Goal: Task Accomplishment & Management: Complete application form

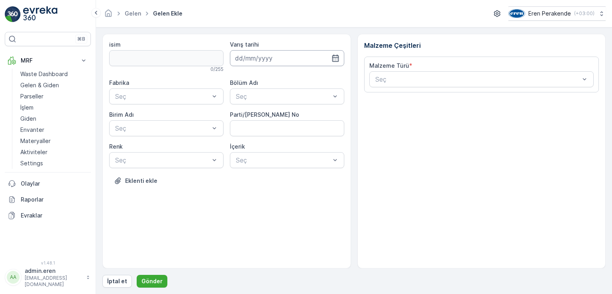
click at [296, 53] on input at bounding box center [287, 58] width 114 height 16
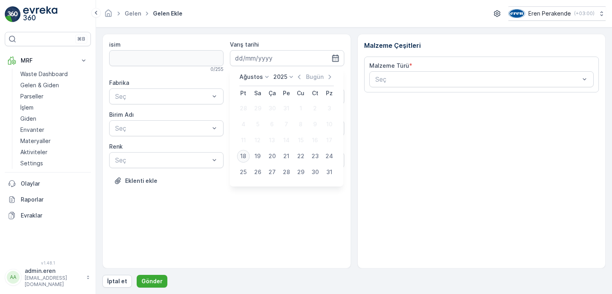
click at [245, 151] on div "18" at bounding box center [243, 156] width 13 height 13
type input "[DATE]"
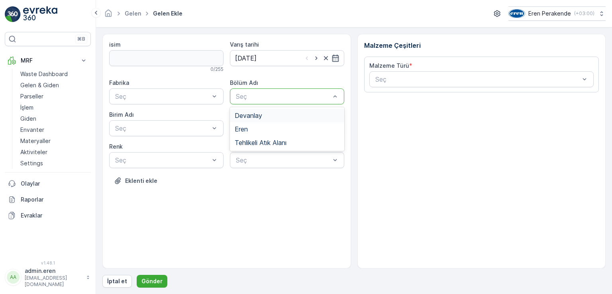
click at [270, 116] on div "Devanlay" at bounding box center [287, 115] width 105 height 7
drag, startPoint x: 196, startPoint y: 94, endPoint x: 201, endPoint y: 94, distance: 5.2
click at [196, 94] on div at bounding box center [162, 96] width 96 height 7
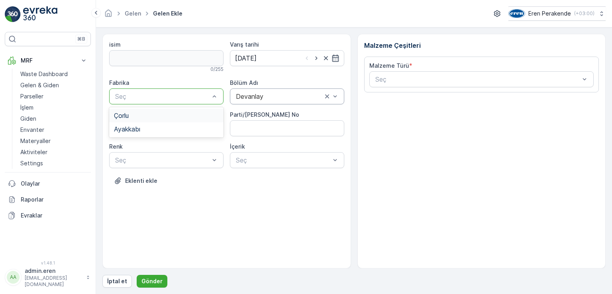
click at [129, 115] on span "Çorlu" at bounding box center [121, 115] width 15 height 7
click at [135, 130] on div at bounding box center [162, 128] width 96 height 7
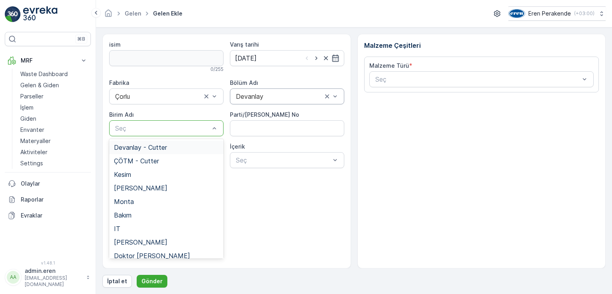
click at [141, 152] on div "Devanlay - Cutter" at bounding box center [166, 148] width 114 height 14
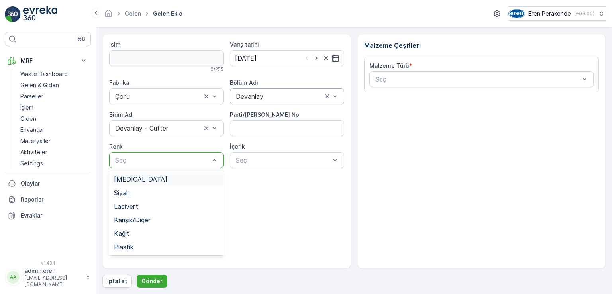
click at [209, 160] on div at bounding box center [162, 160] width 96 height 7
click at [135, 204] on span "Lacivert" at bounding box center [126, 206] width 24 height 7
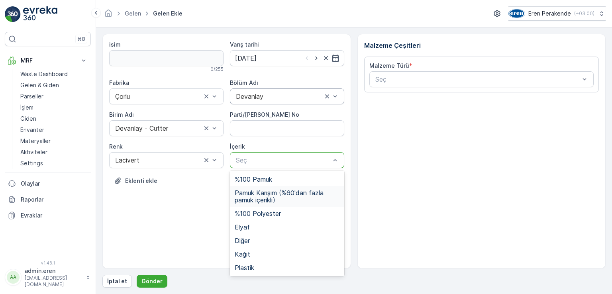
click at [284, 191] on span "Pamuk Karışım (%60'dan fazla pamuk içerikli)" at bounding box center [287, 196] width 105 height 14
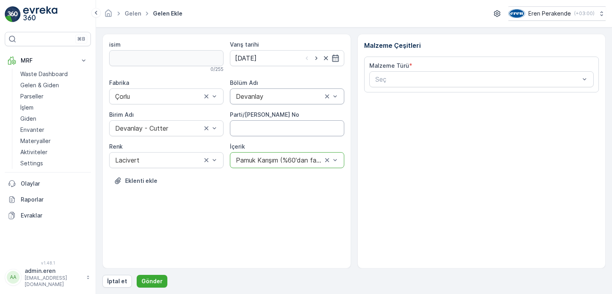
click at [272, 128] on No "Parti/[PERSON_NAME] No" at bounding box center [287, 128] width 114 height 16
type No "1272176"
click at [383, 78] on div at bounding box center [477, 79] width 206 height 7
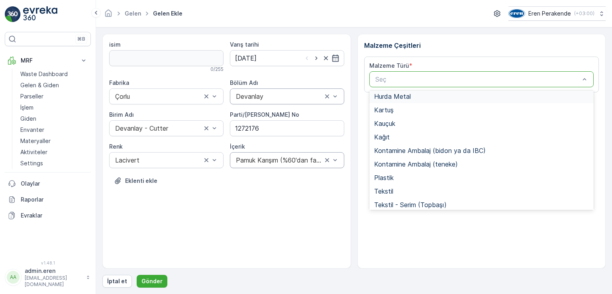
scroll to position [120, 0]
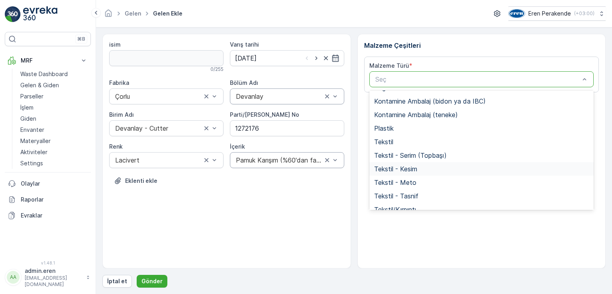
drag, startPoint x: 397, startPoint y: 166, endPoint x: 400, endPoint y: 169, distance: 4.8
click at [397, 166] on span "Tekstil - Kesim" at bounding box center [395, 168] width 43 height 7
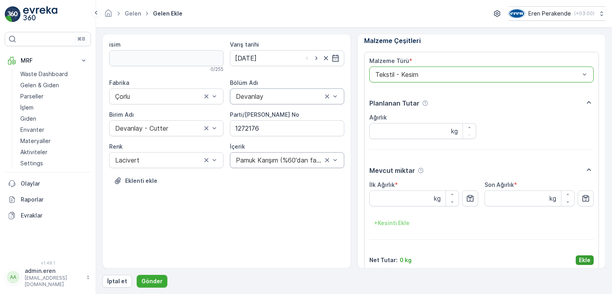
scroll to position [13, 0]
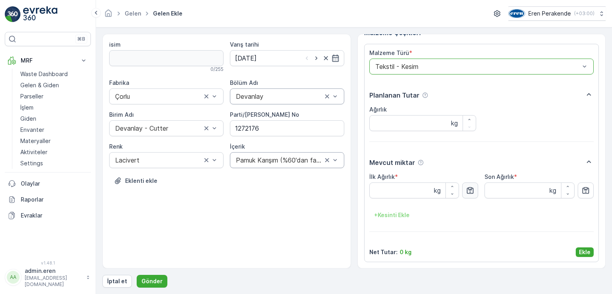
click at [466, 189] on icon "button" at bounding box center [470, 190] width 8 height 8
type Ağırlık "16.04"
click at [579, 249] on p "Ekle" at bounding box center [585, 252] width 12 height 8
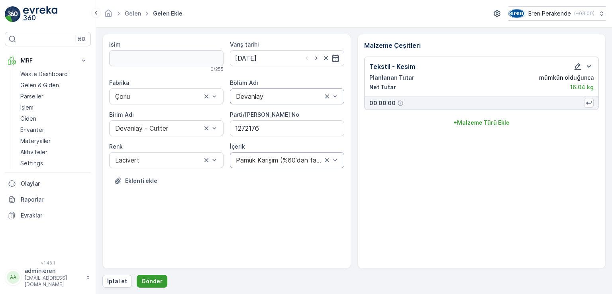
click at [148, 280] on p "Gönder" at bounding box center [151, 281] width 21 height 8
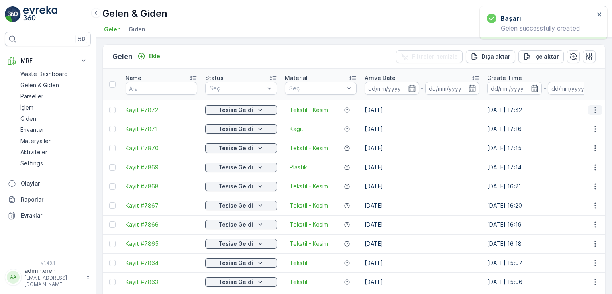
click at [591, 106] on icon "button" at bounding box center [595, 110] width 8 height 8
click at [572, 144] on span "QR'ı yazdır" at bounding box center [559, 147] width 28 height 8
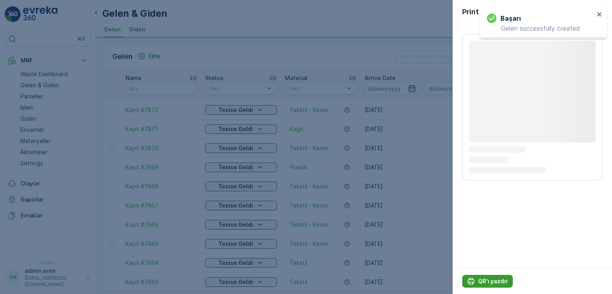
click at [499, 278] on p "QR'ı yazdır" at bounding box center [493, 281] width 30 height 8
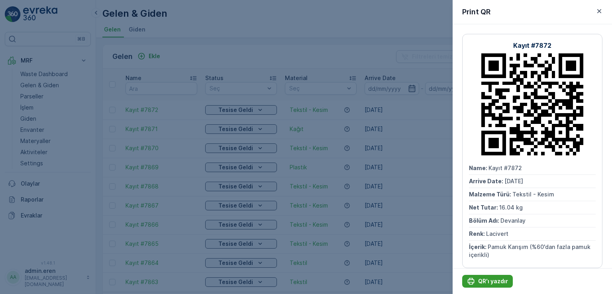
click at [488, 279] on p "QR'ı yazdır" at bounding box center [493, 281] width 30 height 8
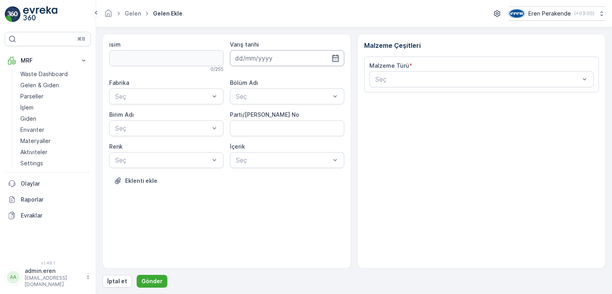
click at [272, 56] on input at bounding box center [287, 58] width 114 height 16
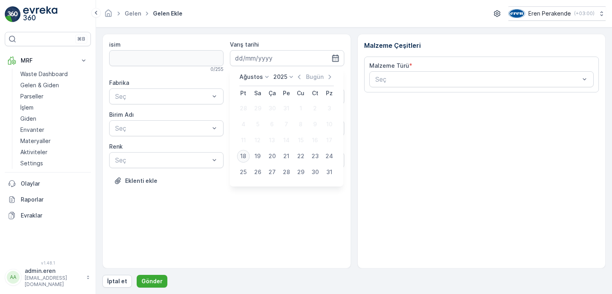
click at [243, 153] on div "18" at bounding box center [243, 156] width 13 height 13
type input "[DATE]"
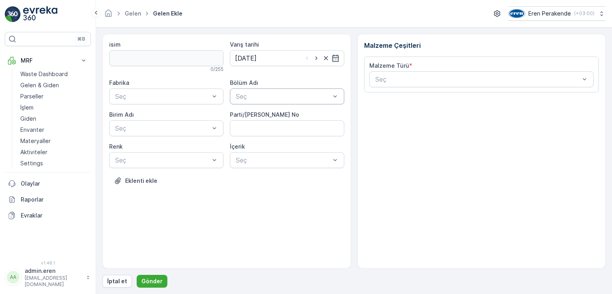
click at [257, 96] on div at bounding box center [283, 96] width 96 height 7
click at [257, 112] on span "Devanlay" at bounding box center [248, 115] width 27 height 7
click at [252, 158] on div at bounding box center [283, 160] width 96 height 7
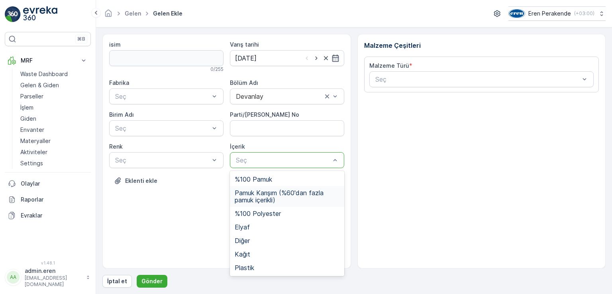
drag, startPoint x: 252, startPoint y: 198, endPoint x: 259, endPoint y: 180, distance: 19.5
click at [252, 198] on span "Pamuk Karışım (%60'dan fazla pamuk içerikli)" at bounding box center [287, 196] width 105 height 14
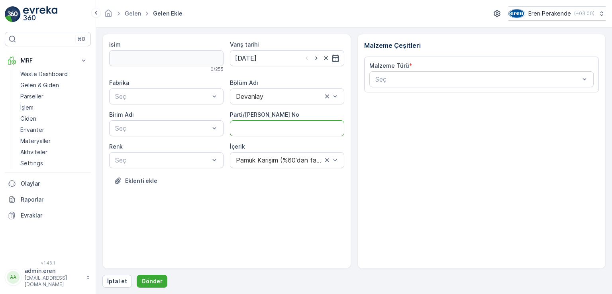
click at [264, 128] on No "Parti/[PERSON_NAME] No" at bounding box center [287, 128] width 114 height 16
type No "1272275"
click at [198, 161] on div at bounding box center [162, 160] width 96 height 7
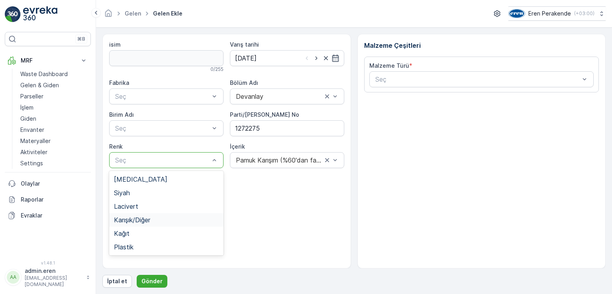
click at [134, 219] on span "Karışık/Diğer" at bounding box center [132, 219] width 36 height 7
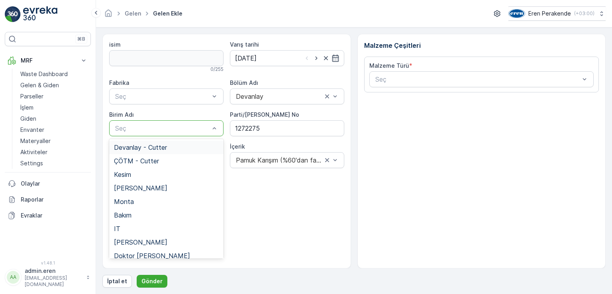
click at [137, 130] on div at bounding box center [162, 128] width 96 height 7
drag, startPoint x: 139, startPoint y: 149, endPoint x: 141, endPoint y: 139, distance: 10.9
click at [139, 149] on span "Devanlay - Cutter" at bounding box center [140, 147] width 53 height 7
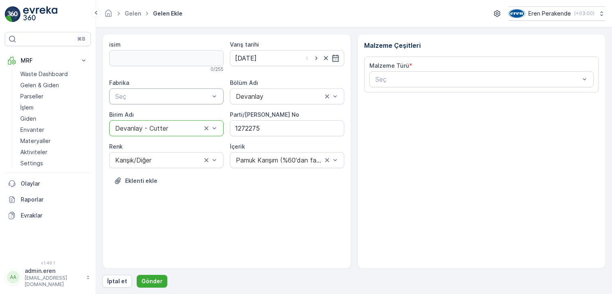
click at [147, 96] on div at bounding box center [162, 96] width 96 height 7
click at [145, 118] on div "Çorlu" at bounding box center [166, 115] width 105 height 7
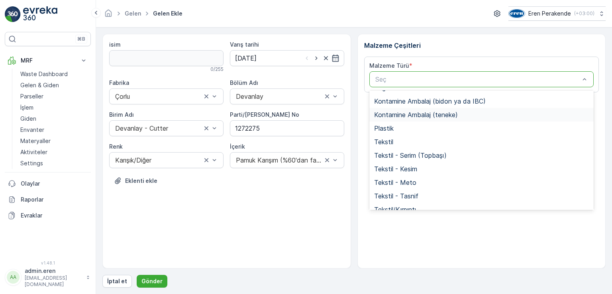
scroll to position [155, 0]
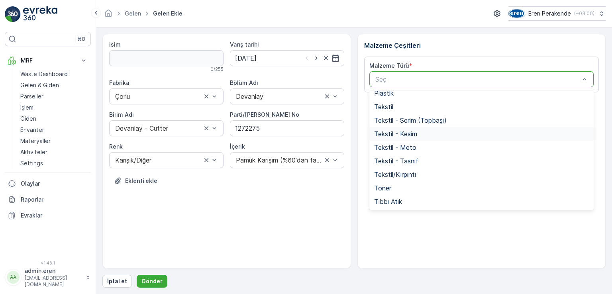
click at [405, 131] on span "Tekstil - Kesim" at bounding box center [395, 133] width 43 height 7
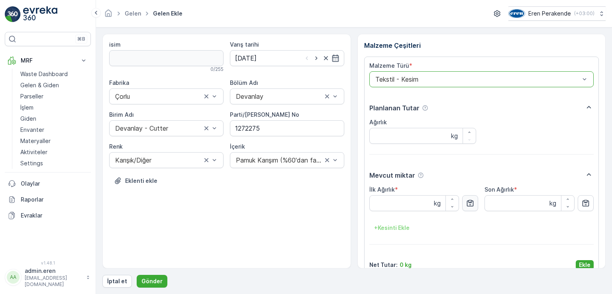
click at [468, 205] on icon "button" at bounding box center [470, 203] width 8 height 8
type Ağırlık "15.15"
click at [579, 261] on p "Ekle" at bounding box center [585, 265] width 12 height 8
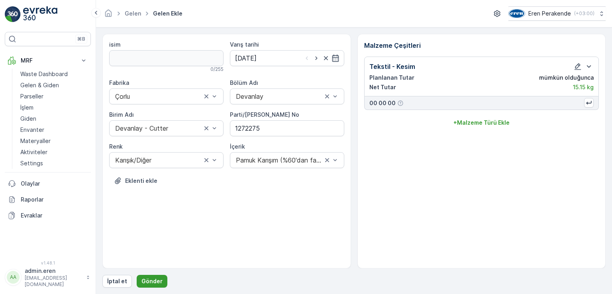
click at [154, 278] on p "Gönder" at bounding box center [151, 281] width 21 height 8
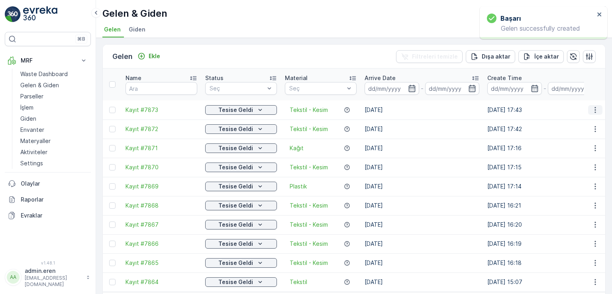
click at [591, 106] on icon "button" at bounding box center [595, 110] width 8 height 8
click at [555, 147] on span "QR'ı yazdır" at bounding box center [559, 147] width 28 height 8
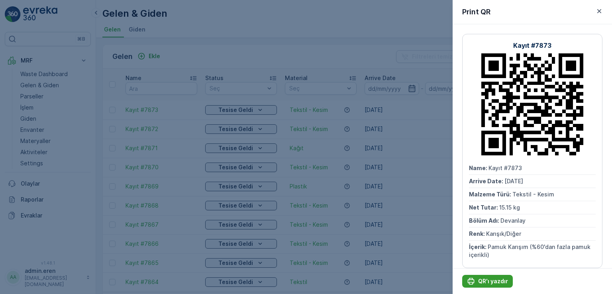
click at [484, 279] on p "QR'ı yazdır" at bounding box center [493, 281] width 30 height 8
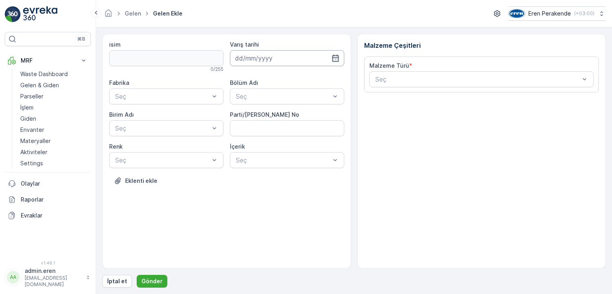
click at [257, 55] on input at bounding box center [287, 58] width 114 height 16
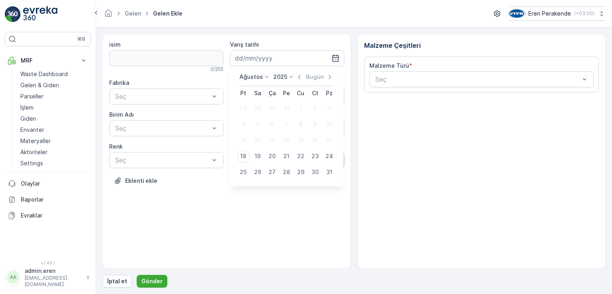
click at [249, 155] on button "18" at bounding box center [243, 156] width 14 height 14
type input "[DATE]"
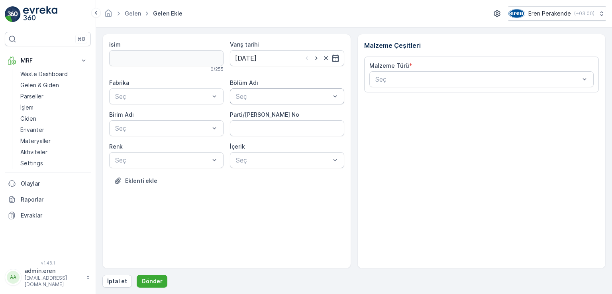
click at [252, 96] on div at bounding box center [283, 96] width 96 height 7
click at [257, 118] on span "Devanlay" at bounding box center [248, 115] width 27 height 7
click at [246, 160] on div at bounding box center [283, 160] width 96 height 7
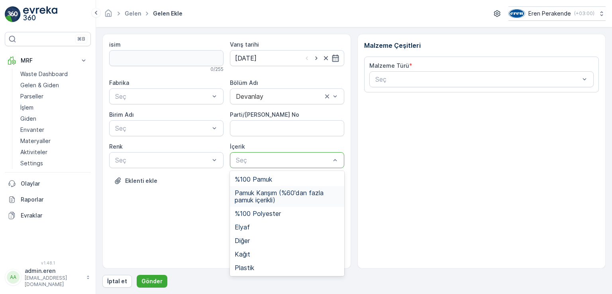
click at [270, 193] on span "Pamuk Karışım (%60'dan fazla pamuk içerikli)" at bounding box center [287, 196] width 105 height 14
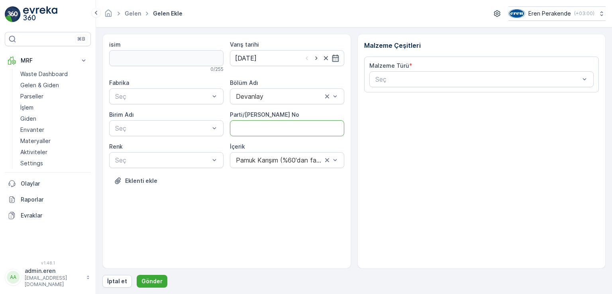
click at [255, 123] on No "Parti/[PERSON_NAME] No" at bounding box center [287, 128] width 114 height 16
type No "1272275"
click at [176, 110] on div "Çorlu" at bounding box center [166, 116] width 114 height 14
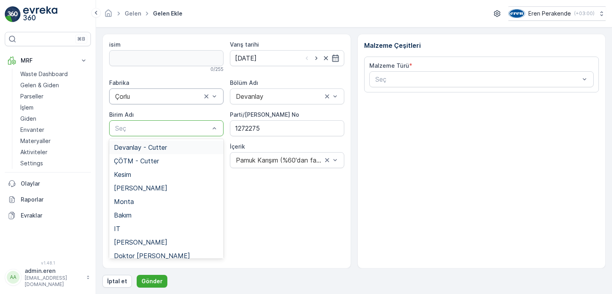
click at [169, 127] on div at bounding box center [162, 128] width 96 height 7
click at [147, 148] on span "Devanlay - Cutter" at bounding box center [140, 147] width 53 height 7
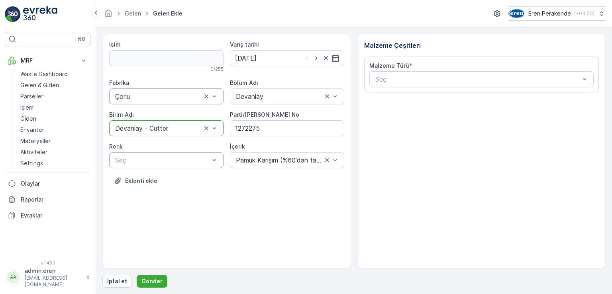
click at [143, 163] on div at bounding box center [162, 160] width 96 height 7
click at [134, 217] on span "Karışık/Diğer" at bounding box center [132, 219] width 36 height 7
click at [421, 80] on div at bounding box center [477, 79] width 206 height 7
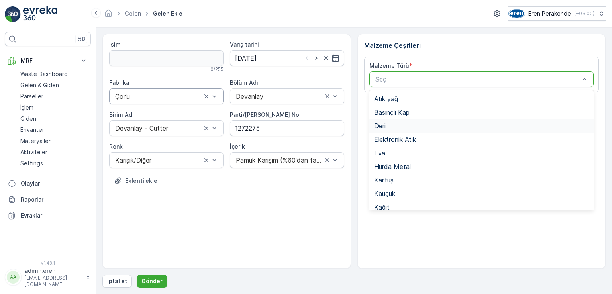
scroll to position [155, 0]
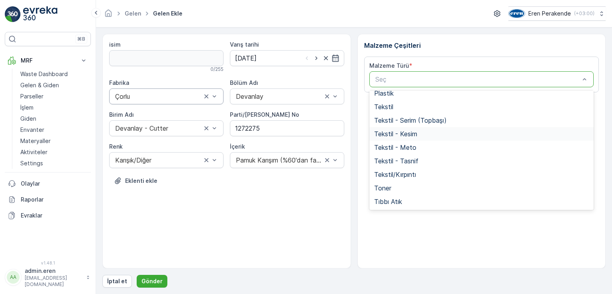
click at [407, 131] on span "Tekstil - Kesim" at bounding box center [395, 133] width 43 height 7
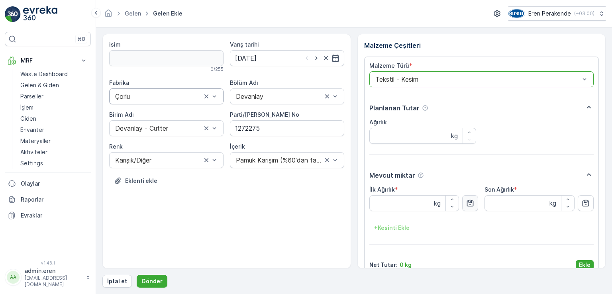
click at [474, 201] on button "button" at bounding box center [470, 203] width 16 height 16
type Ağırlık "14.05"
click at [583, 262] on p "Ekle" at bounding box center [585, 265] width 12 height 8
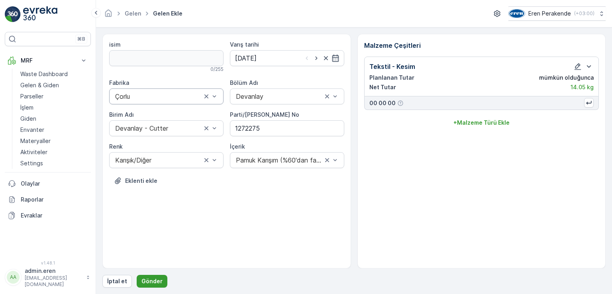
click at [141, 284] on p "Gönder" at bounding box center [151, 281] width 21 height 8
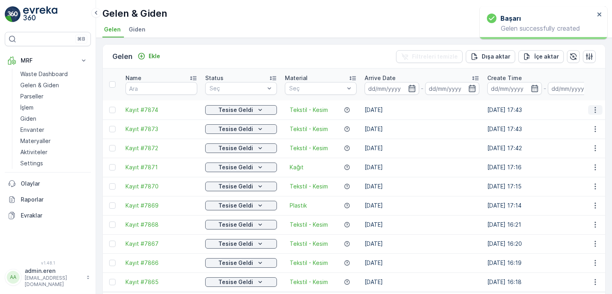
click at [592, 106] on icon "button" at bounding box center [595, 110] width 8 height 8
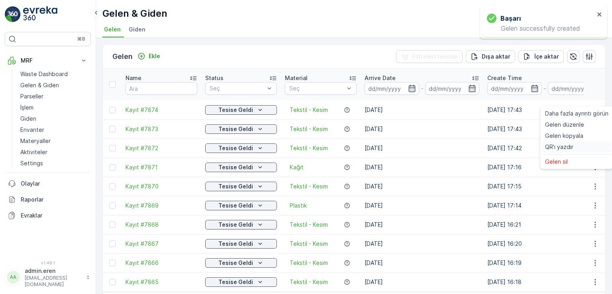
click at [562, 145] on span "QR'ı yazdır" at bounding box center [559, 147] width 28 height 8
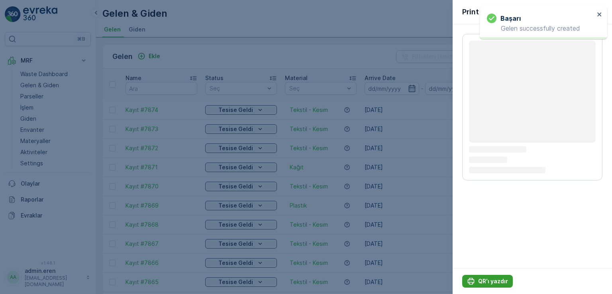
click at [476, 276] on button "QR'ı yazdır" at bounding box center [487, 281] width 51 height 13
